Goal: Task Accomplishment & Management: Use online tool/utility

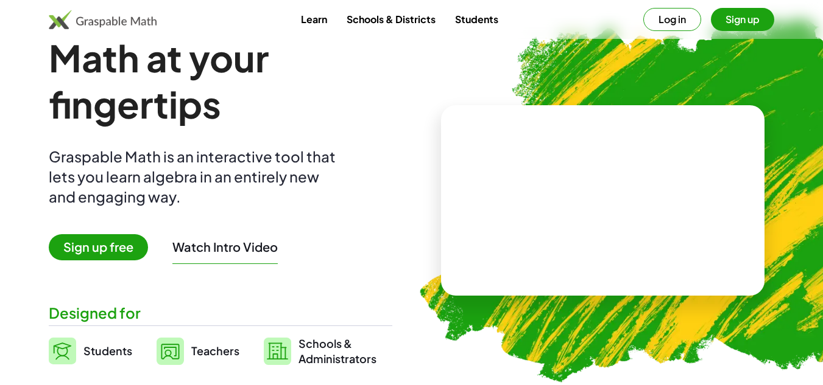
scroll to position [37, 0]
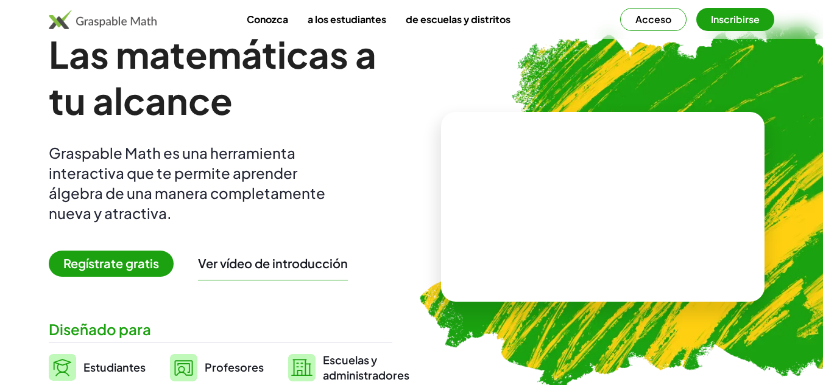
click at [87, 262] on font "Regístrate gratis" at bounding box center [111, 263] width 96 height 15
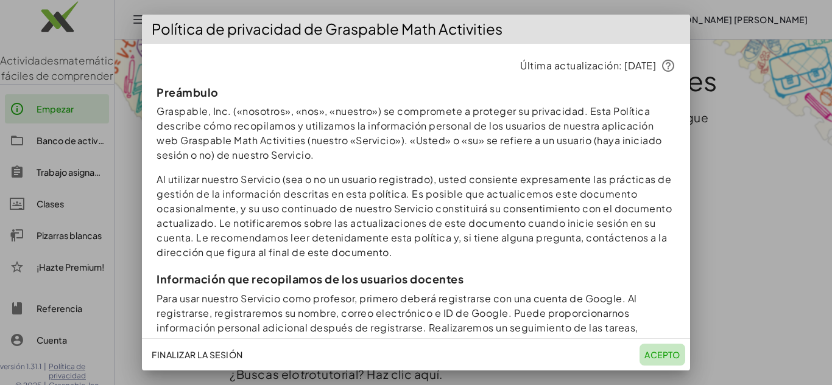
click at [647, 351] on font "Acepto" at bounding box center [662, 355] width 36 height 11
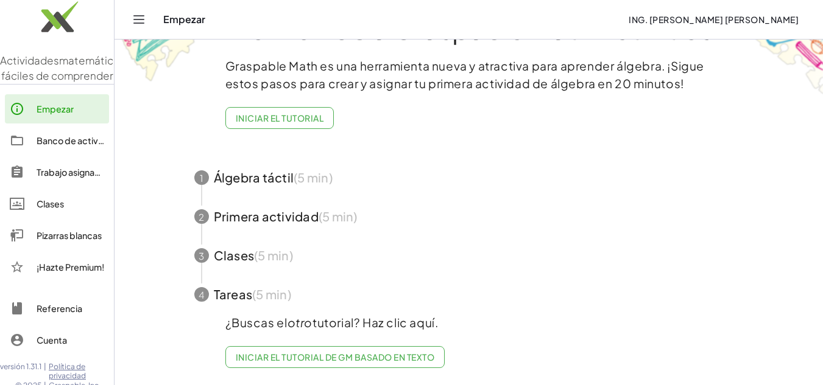
scroll to position [61, 0]
click at [268, 171] on span "button" at bounding box center [469, 177] width 578 height 39
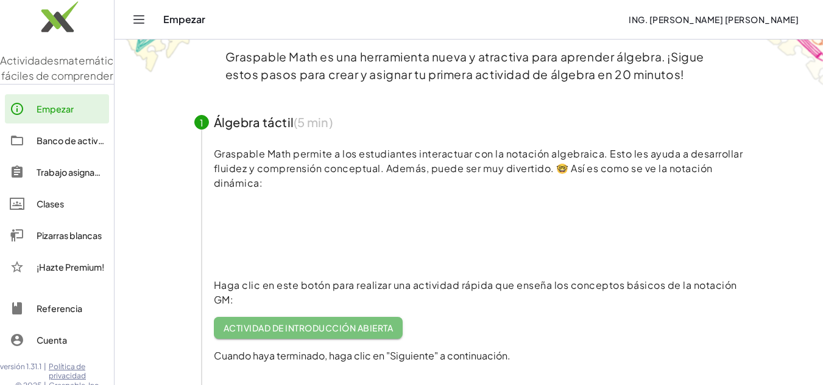
click at [291, 327] on font "Actividad de introducción abierta" at bounding box center [307, 328] width 169 height 11
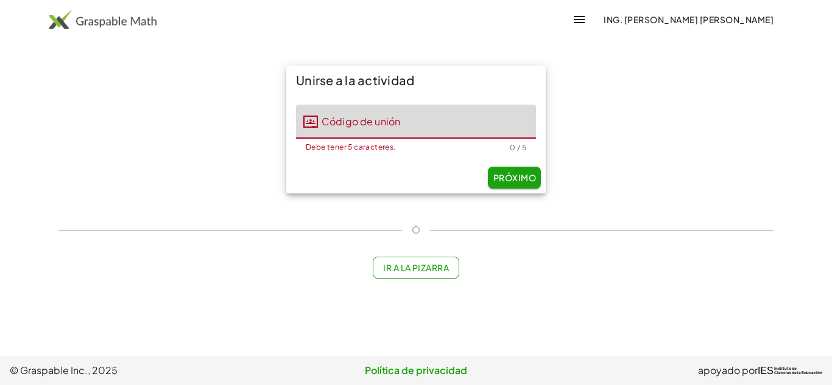
click at [424, 113] on input "Código de unión" at bounding box center [427, 122] width 218 height 34
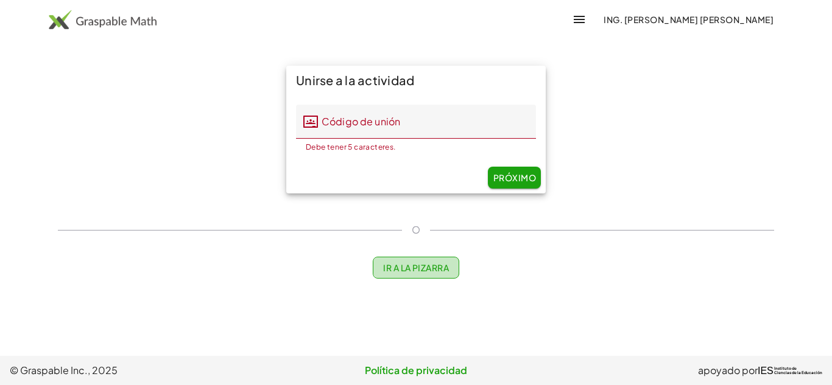
click at [399, 269] on font "Ir a la pizarra" at bounding box center [416, 267] width 66 height 11
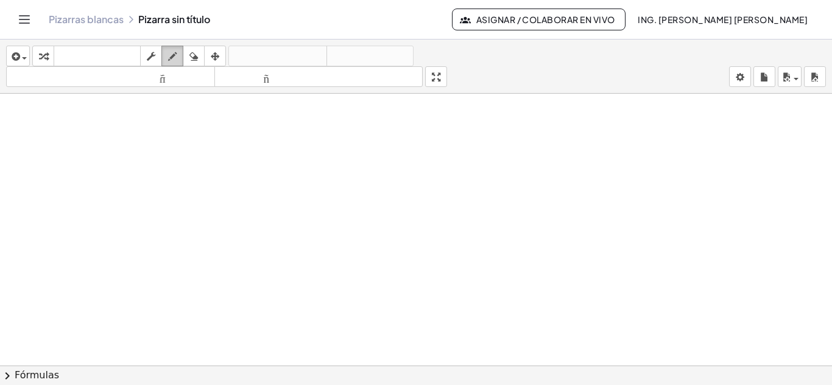
click at [176, 59] on icon "button" at bounding box center [172, 56] width 9 height 15
drag, startPoint x: 128, startPoint y: 149, endPoint x: 116, endPoint y: 184, distance: 36.6
click at [109, 52] on font "teclado" at bounding box center [97, 57] width 81 height 12
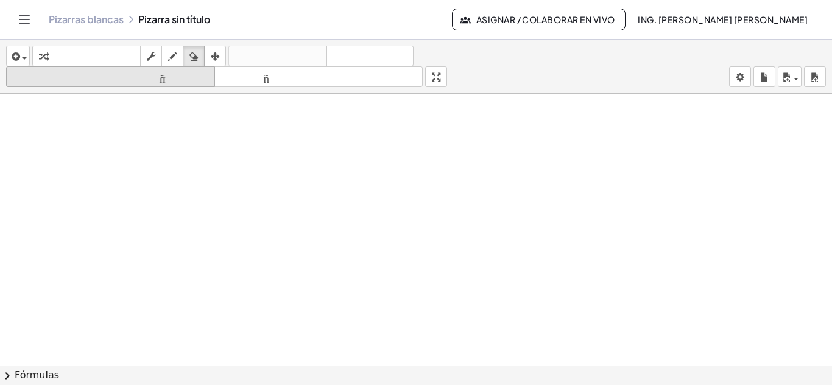
click at [150, 70] on icon "tamaño_del_formato" at bounding box center [110, 77] width 203 height 15
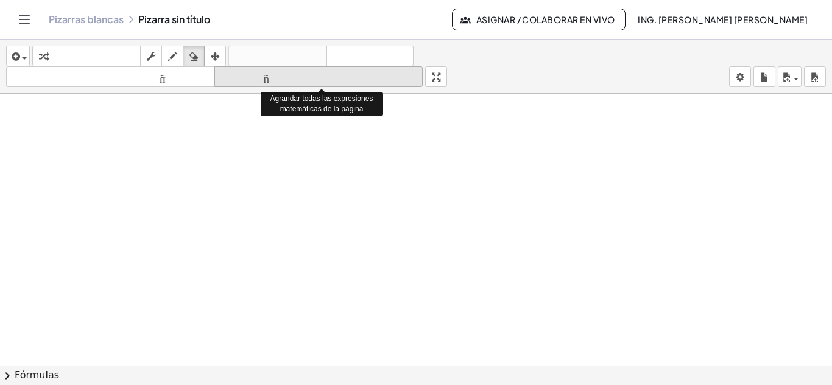
click at [250, 80] on font "tamaño_del_formato" at bounding box center [318, 77] width 203 height 12
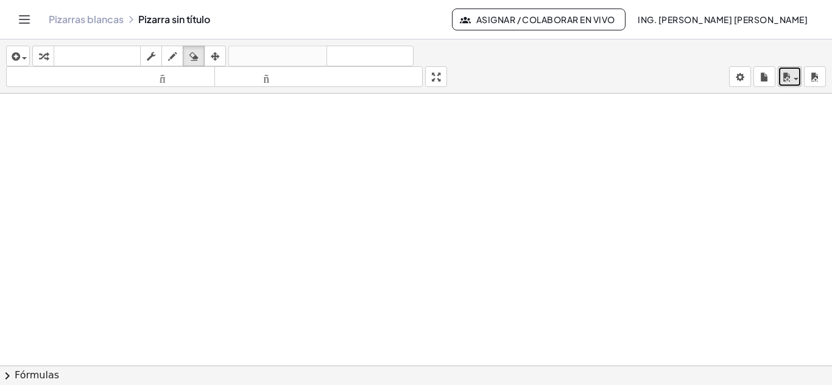
click at [801, 74] on button "ahorrar" at bounding box center [790, 76] width 24 height 21
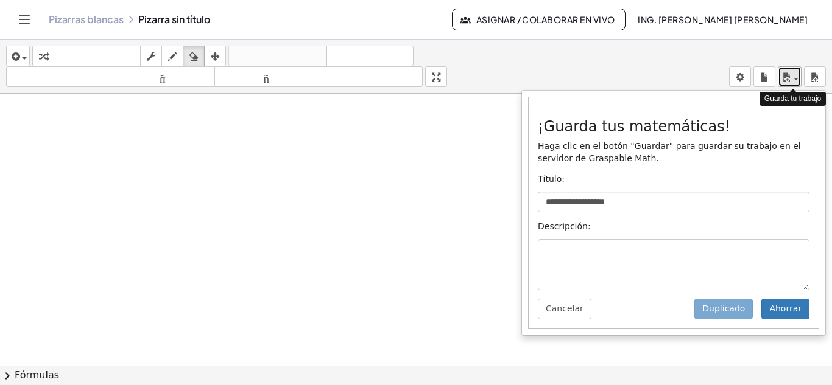
click at [801, 74] on button "ahorrar" at bounding box center [790, 76] width 24 height 21
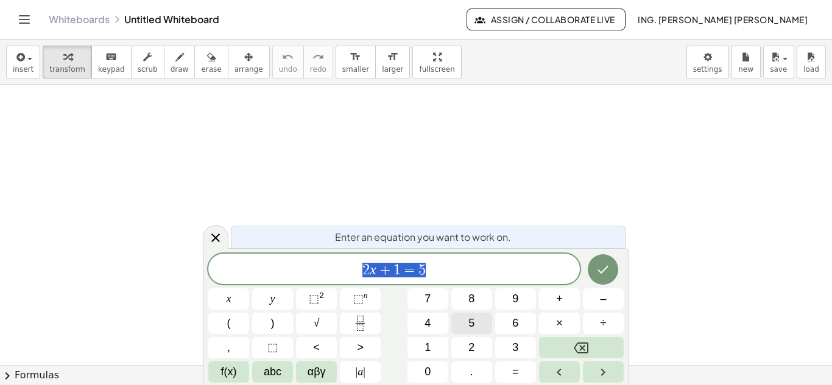
click at [468, 320] on button "5" at bounding box center [471, 323] width 41 height 21
click at [468, 320] on span "5" at bounding box center [471, 323] width 6 height 16
click at [555, 328] on button "×" at bounding box center [559, 323] width 41 height 21
click at [549, 321] on button "×" at bounding box center [559, 323] width 41 height 21
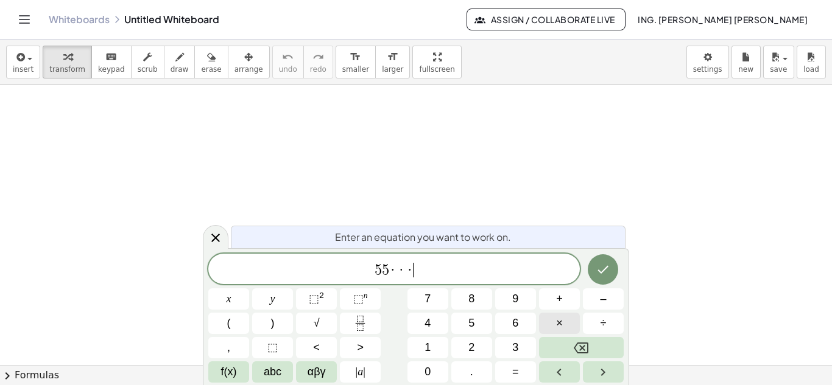
click at [552, 321] on button "×" at bounding box center [559, 323] width 41 height 21
click at [286, 298] on button "y" at bounding box center [272, 299] width 41 height 21
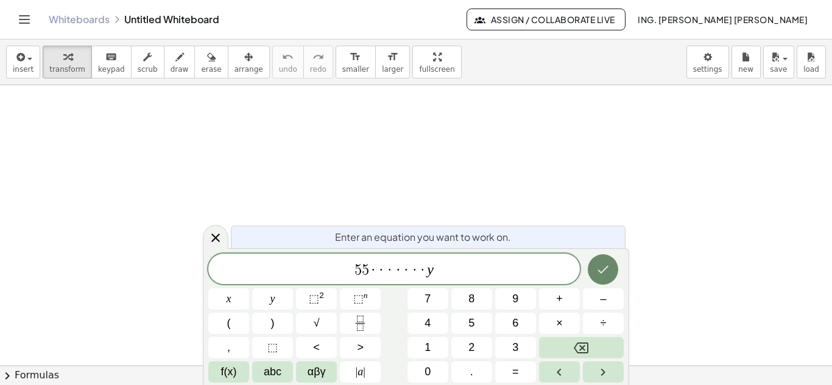
click at [599, 273] on icon "Done" at bounding box center [603, 269] width 15 height 15
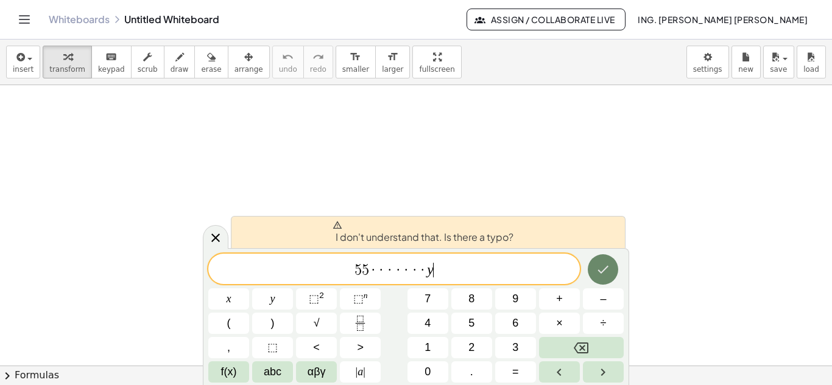
click at [599, 273] on icon "Done" at bounding box center [603, 269] width 15 height 15
drag, startPoint x: 447, startPoint y: 274, endPoint x: 343, endPoint y: 273, distance: 103.5
click at [343, 273] on span "5 5 · · · · · · · y" at bounding box center [393, 270] width 371 height 17
click at [343, 272] on span "5 5 · · · · · · · y" at bounding box center [393, 270] width 371 height 17
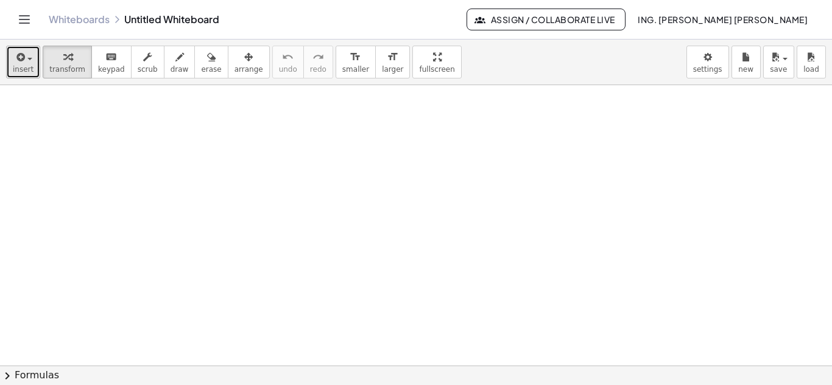
click at [24, 69] on span "insert" at bounding box center [23, 69] width 21 height 9
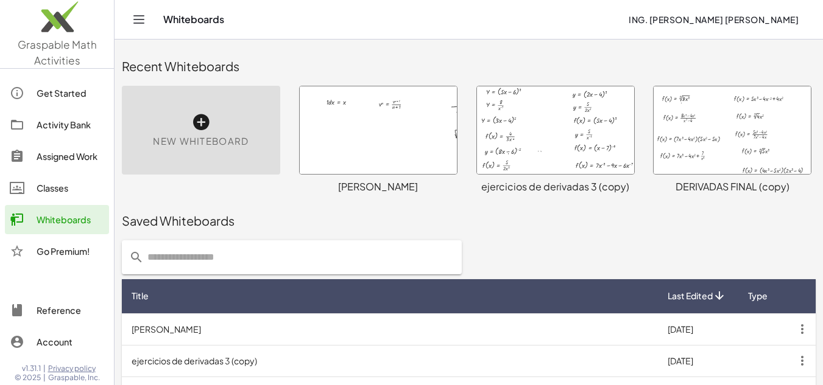
click at [240, 146] on span "New Whiteboard" at bounding box center [201, 142] width 96 height 14
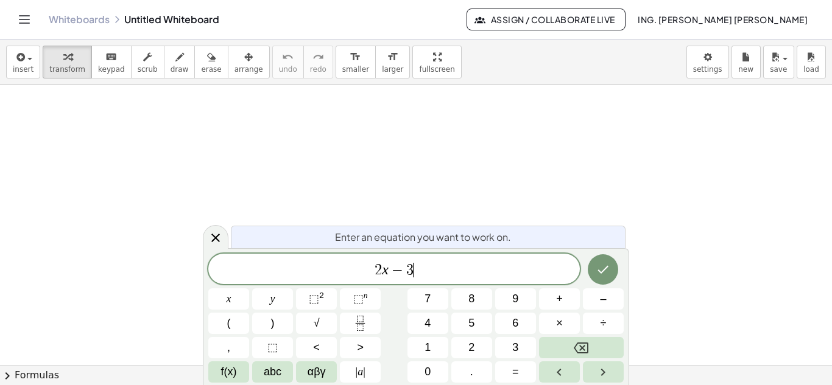
click at [576, 280] on div "2 x − 3 ​ x y ⬚ 2 ⬚ n 7 8 9 + – ( ) √ 4 5 6 × ÷ , ⬚ < > 1 2 3 f(x) abc αβγ | a …" at bounding box center [415, 318] width 415 height 129
click at [610, 265] on icon "Done" at bounding box center [603, 269] width 15 height 15
click at [610, 265] on div at bounding box center [416, 365] width 832 height 561
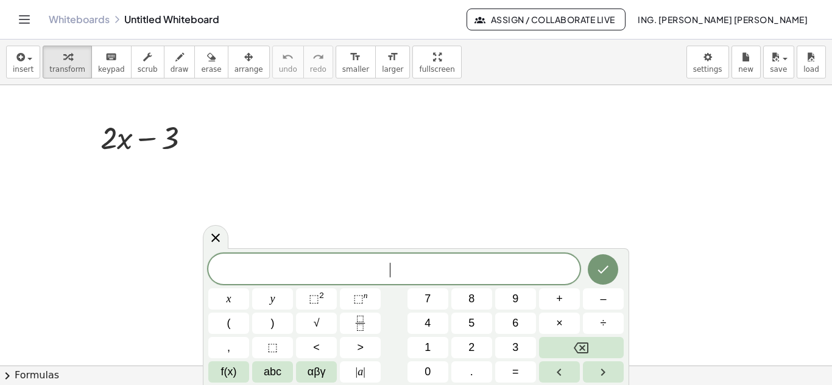
click at [418, 138] on div at bounding box center [416, 365] width 832 height 561
click at [413, 257] on div "​" at bounding box center [393, 269] width 371 height 30
